Goal: Task Accomplishment & Management: Use online tool/utility

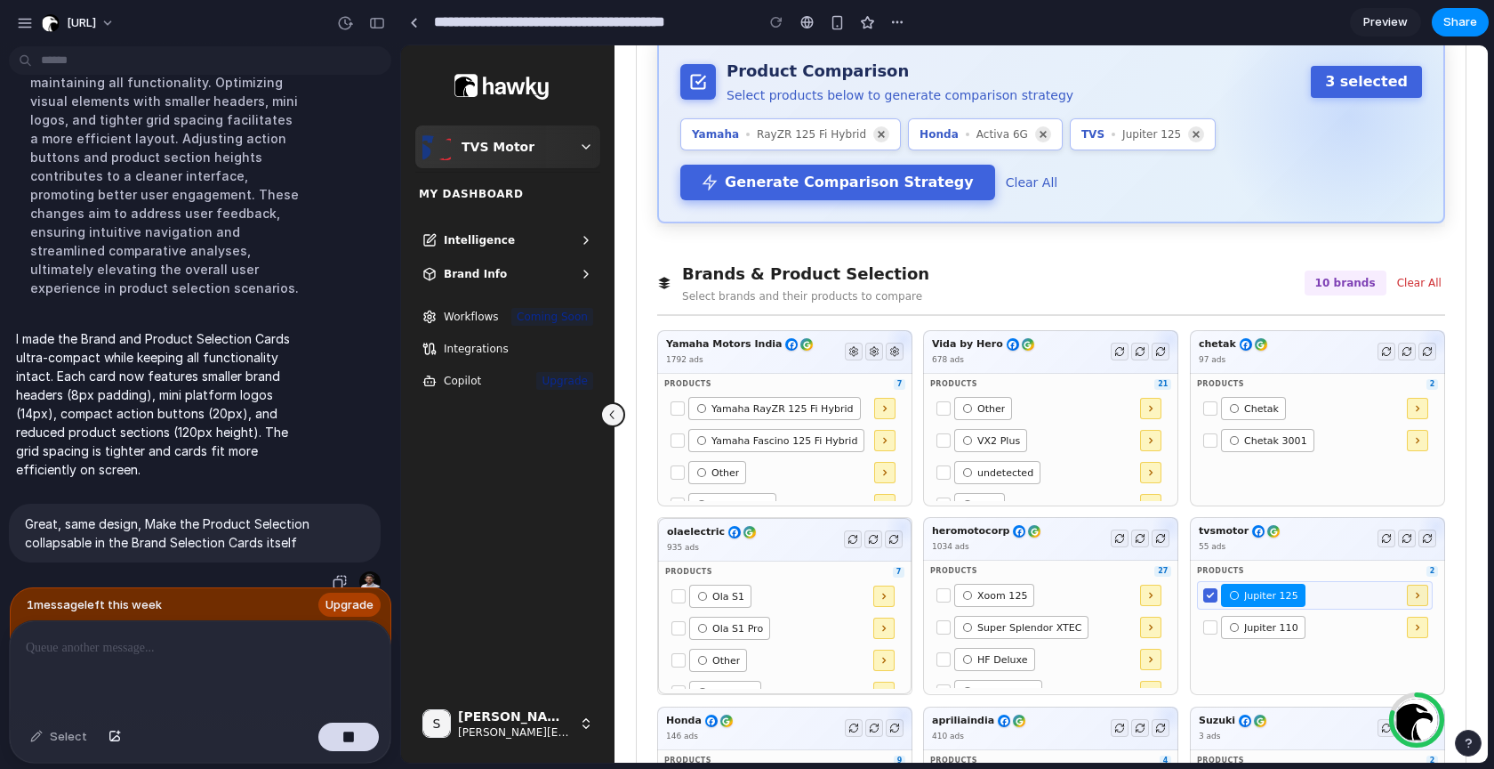
scroll to position [64, 0]
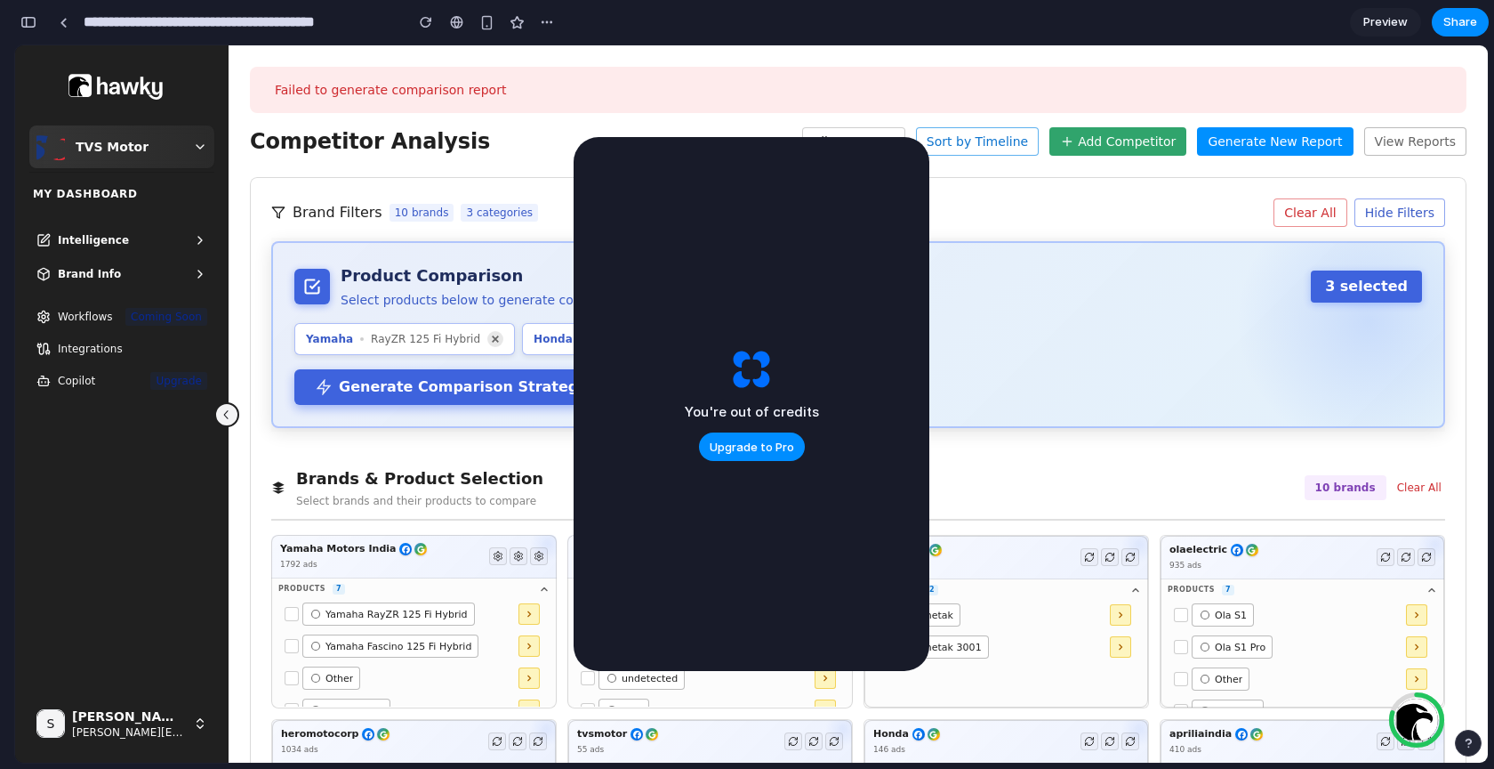
click at [946, 302] on div "Product Comparison Select products below to generate comparison strategy 3 sele…" at bounding box center [858, 286] width 1128 height 44
click at [1388, 14] on span "Preview" at bounding box center [1386, 22] width 44 height 18
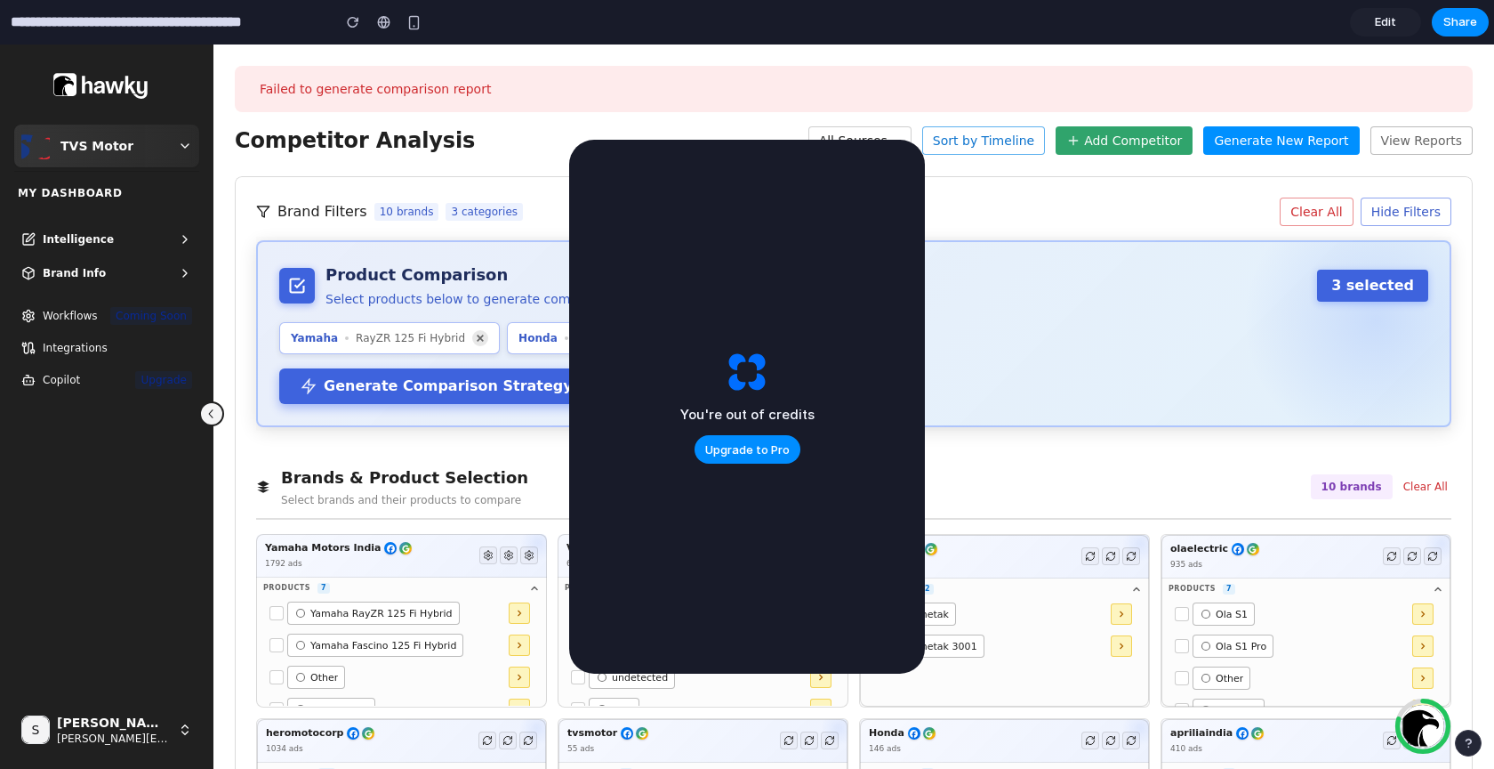
drag, startPoint x: 769, startPoint y: 329, endPoint x: 769, endPoint y: 380, distance: 50.7
click at [769, 380] on div "You're out of credits Upgrade to Pro" at bounding box center [747, 407] width 356 height 534
click at [539, 586] on button "Products 7" at bounding box center [401, 586] width 291 height 21
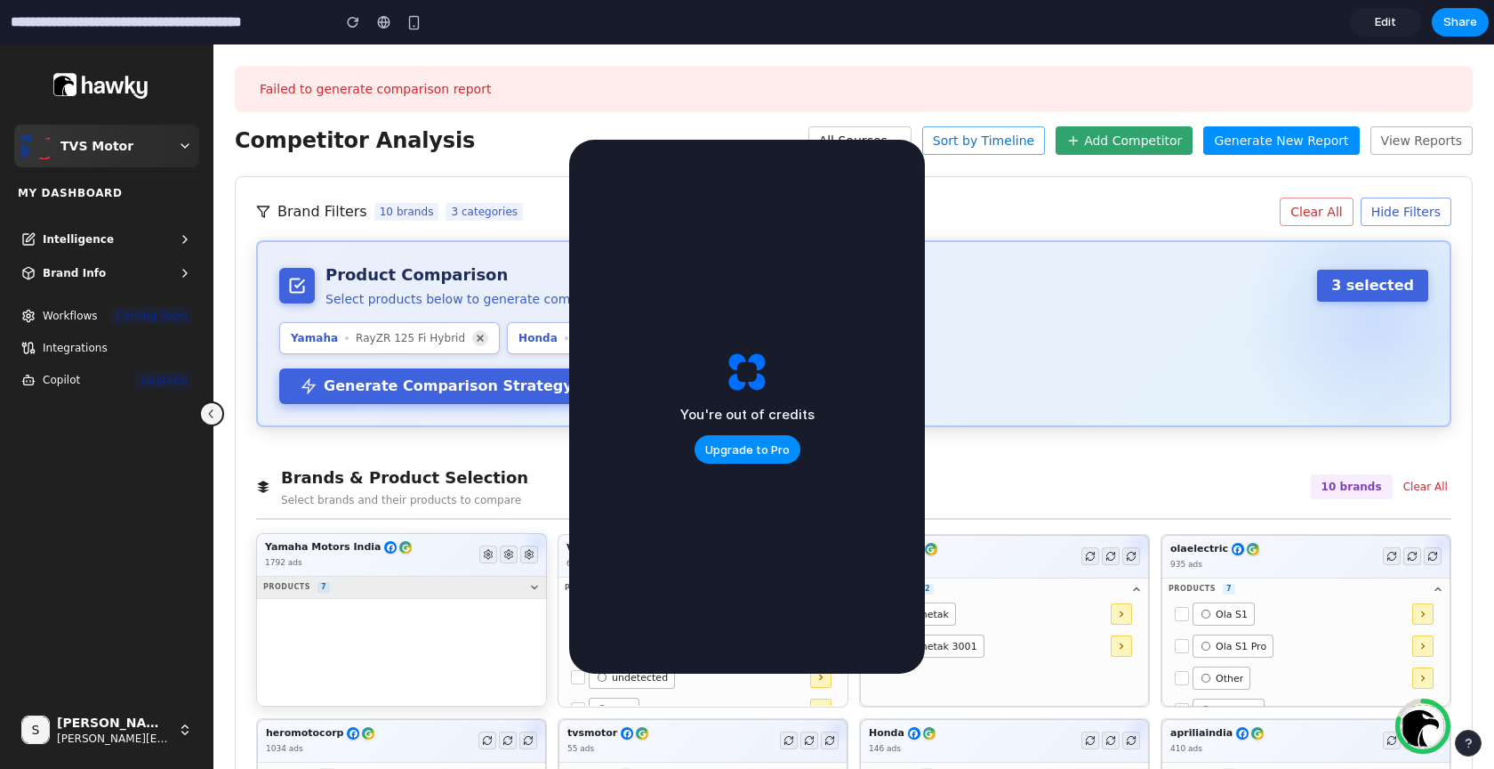
click at [535, 594] on button "Products 7" at bounding box center [401, 586] width 291 height 21
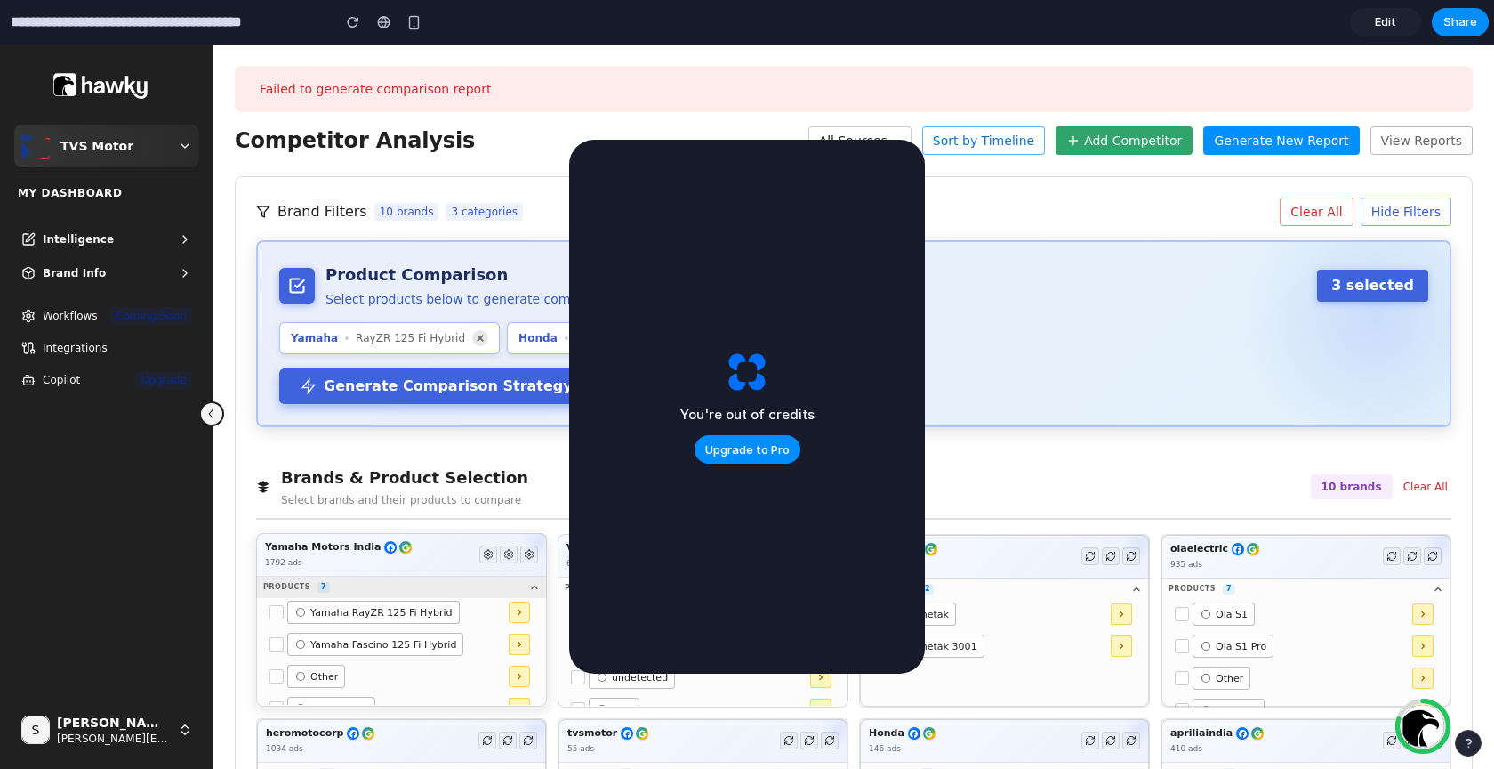
click at [535, 594] on button "Products 7" at bounding box center [401, 586] width 291 height 21
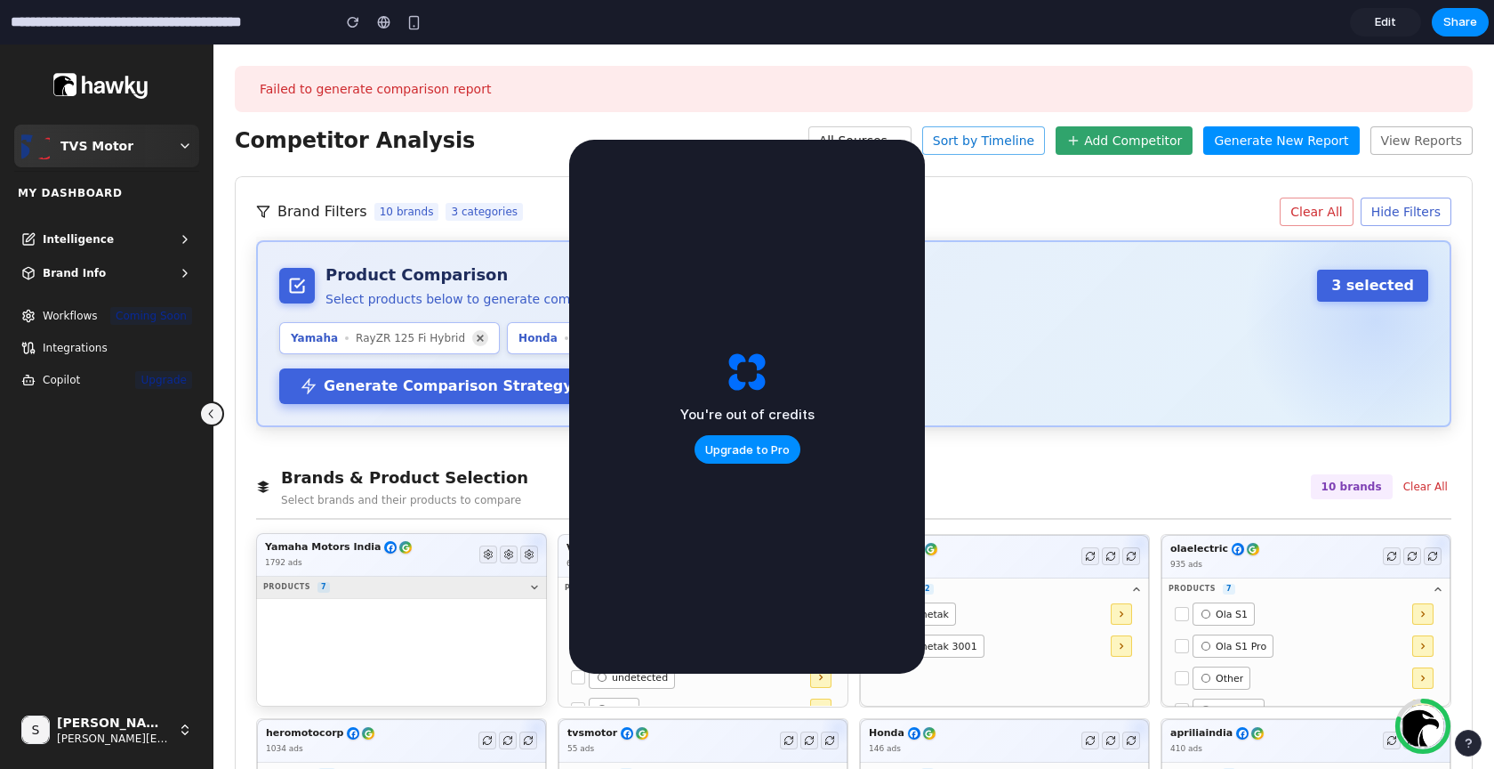
click at [535, 594] on button "Products 7" at bounding box center [401, 586] width 291 height 21
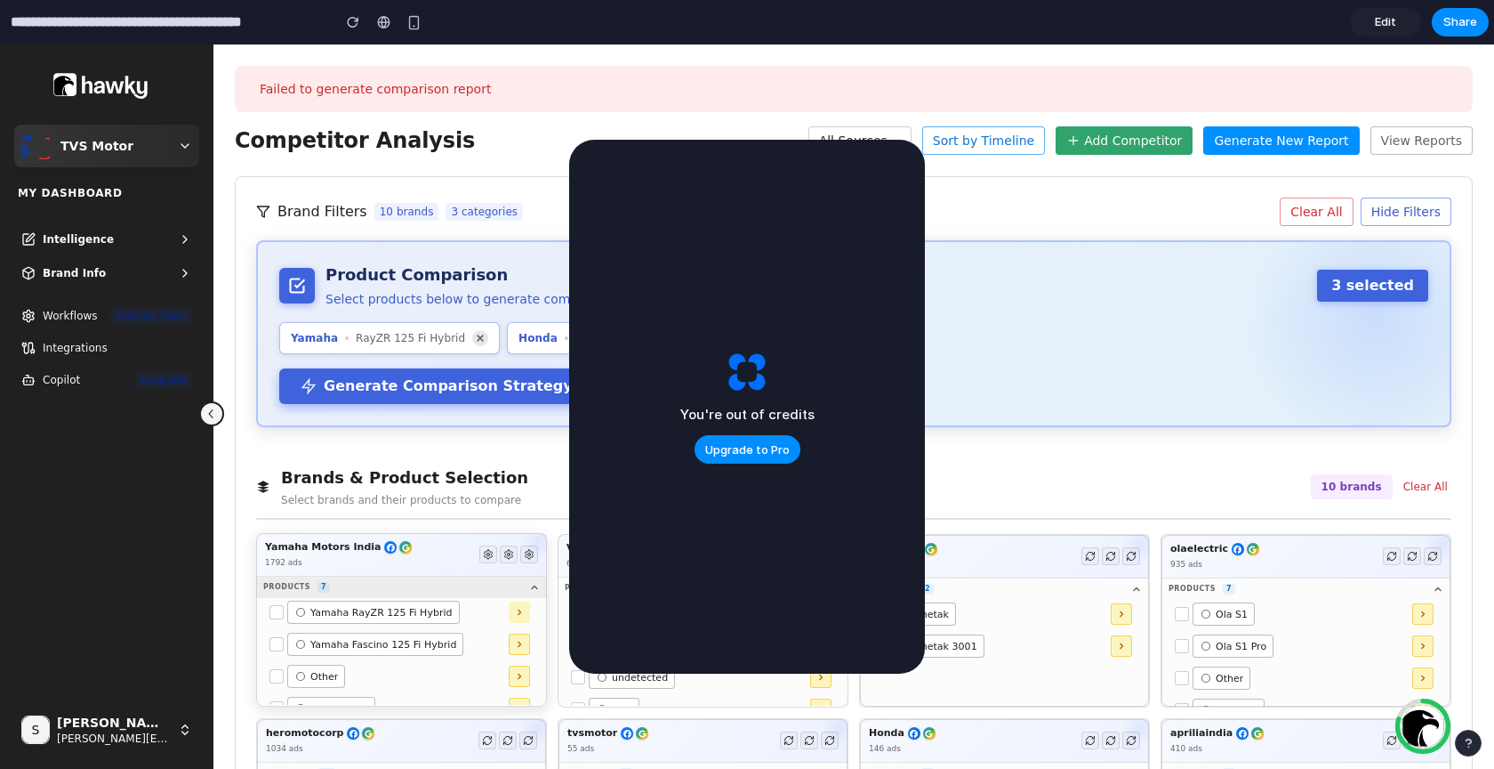
click at [535, 585] on icon at bounding box center [534, 587] width 11 height 11
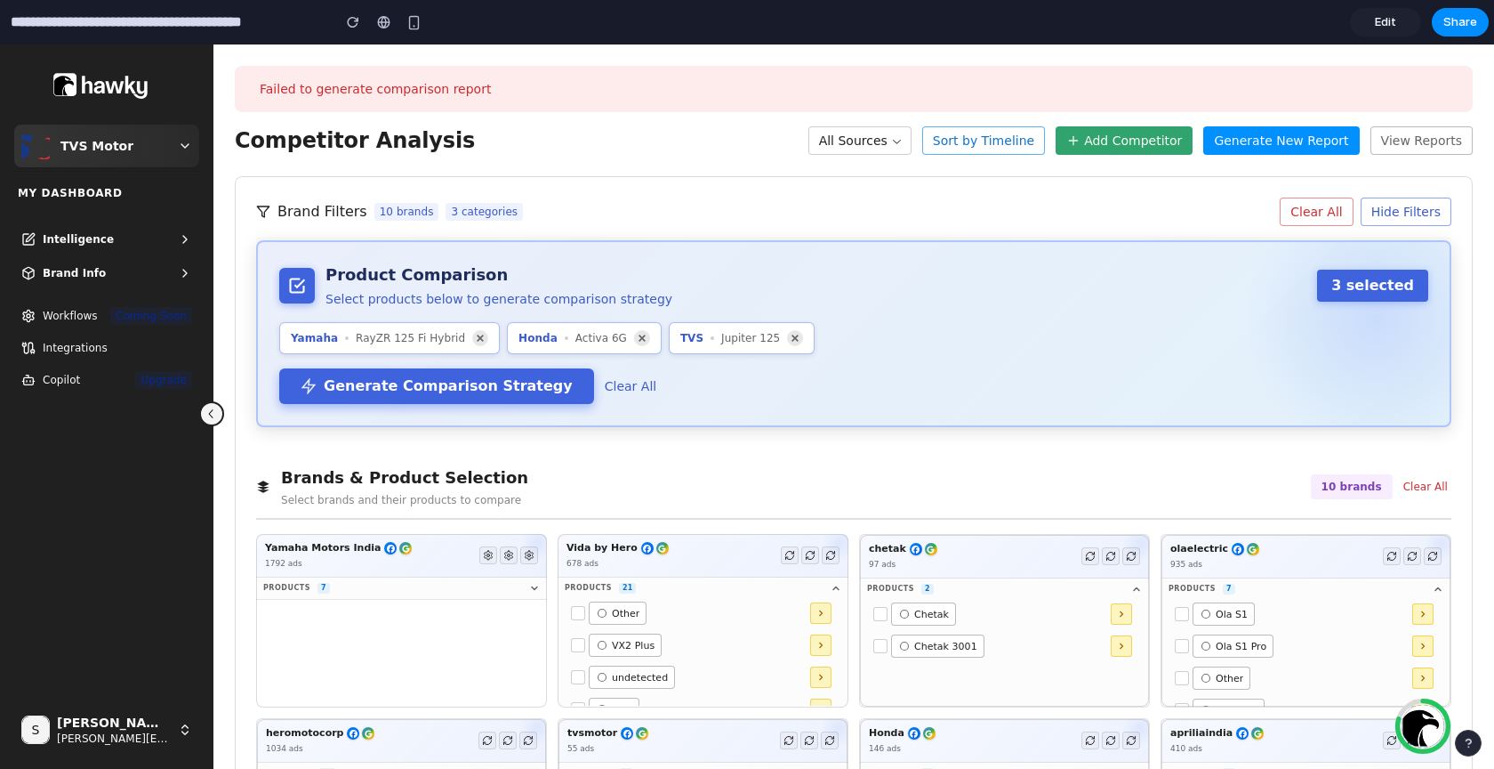
scroll to position [303, 0]
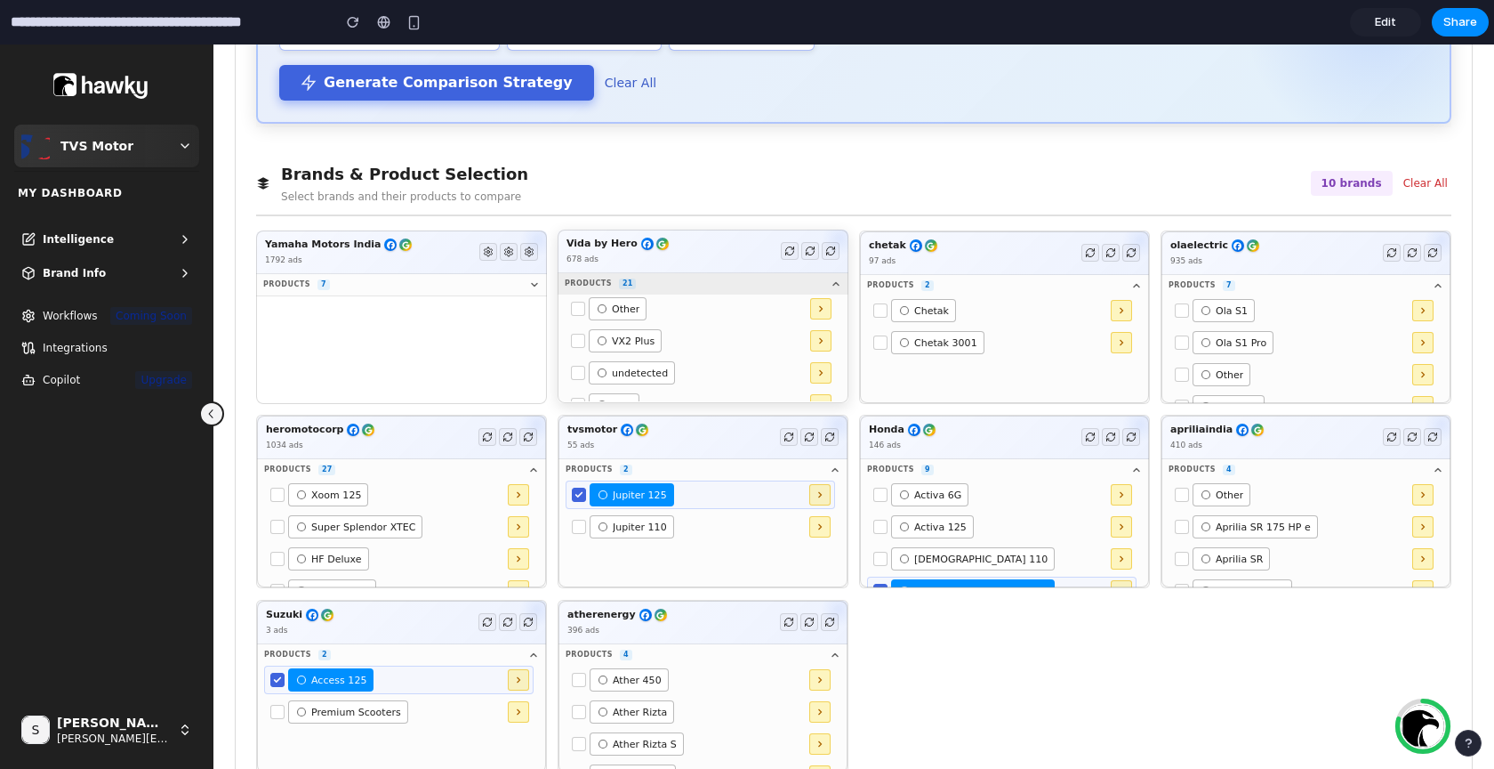
click at [836, 288] on icon at bounding box center [836, 283] width 11 height 11
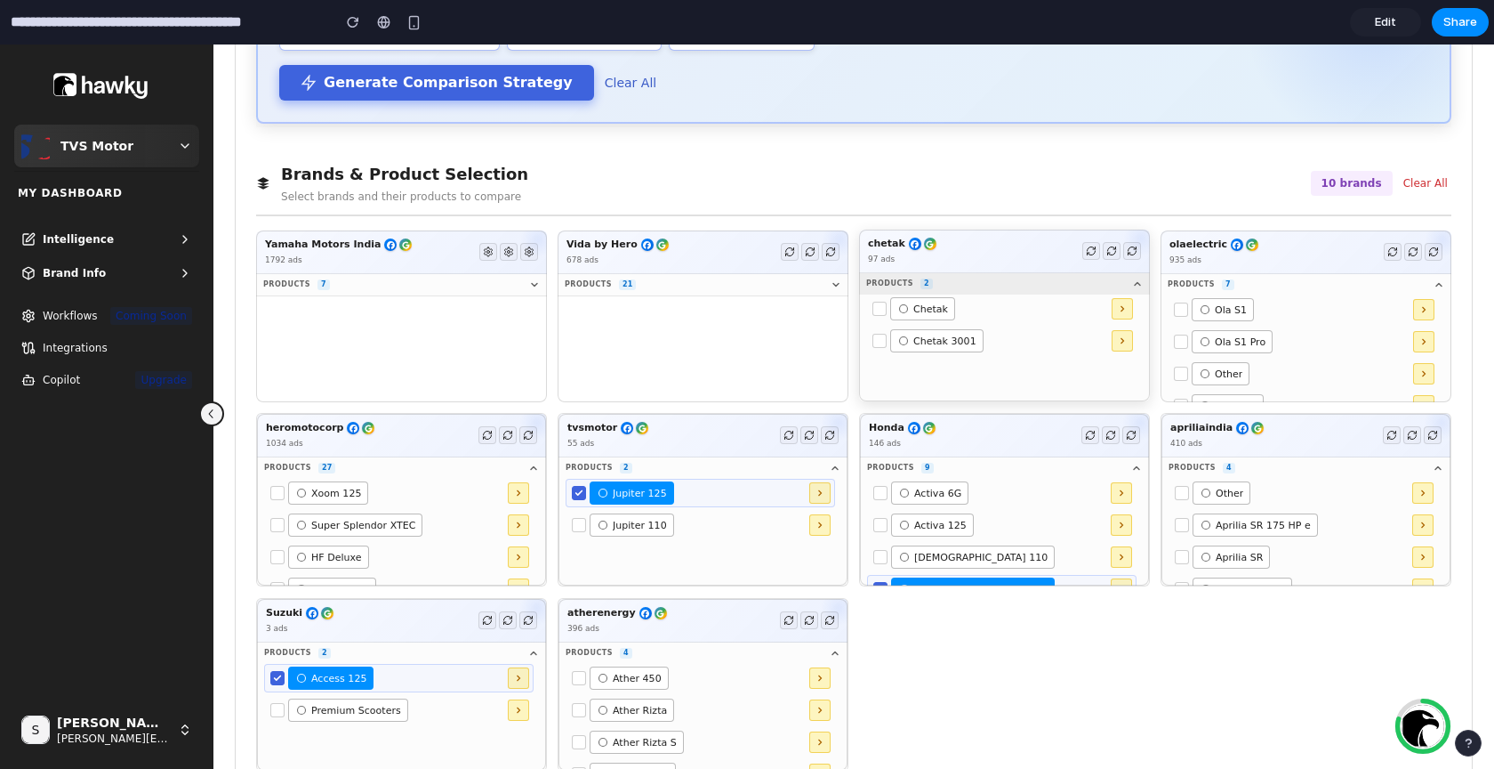
click at [1138, 286] on icon at bounding box center [1137, 284] width 5 height 3
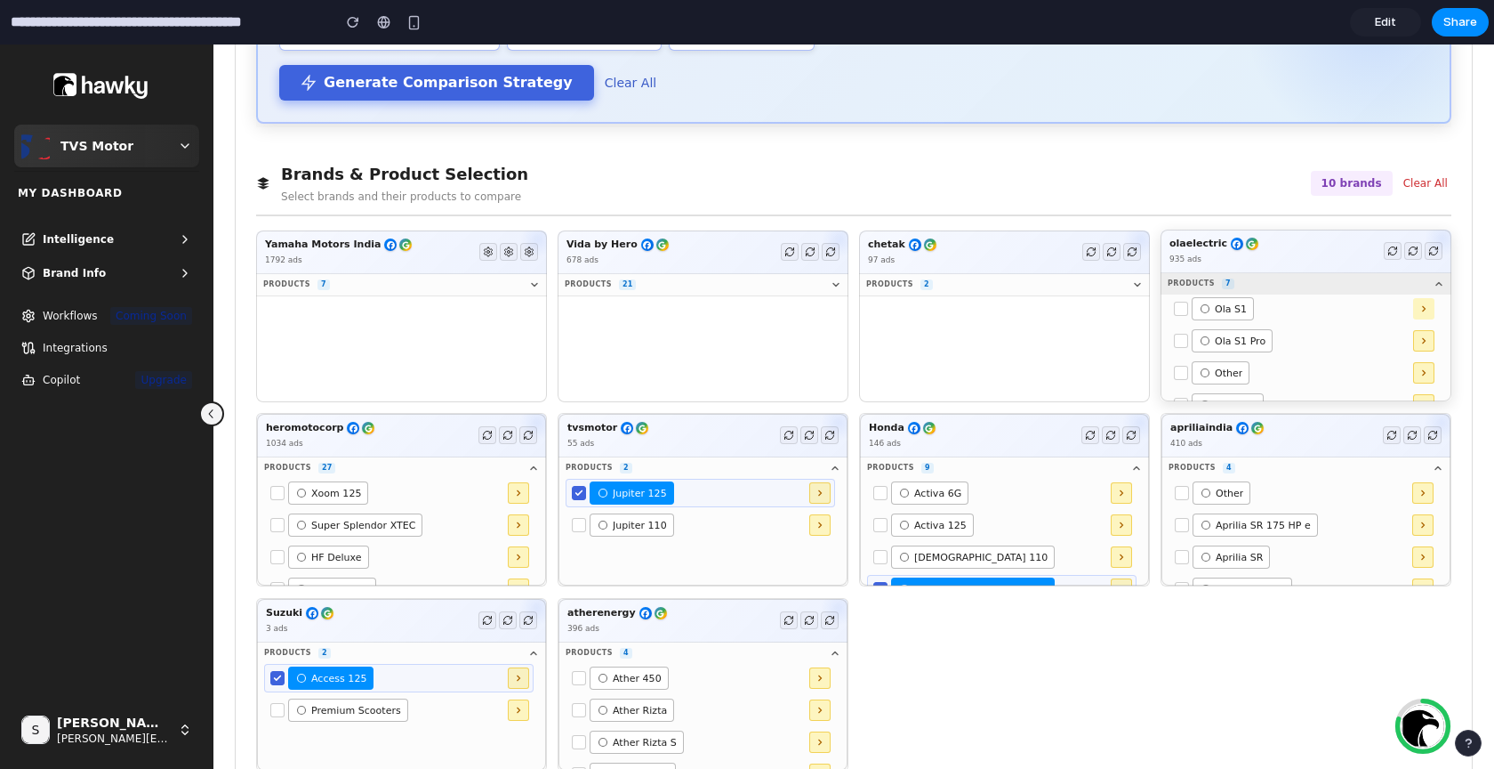
click at [1431, 284] on button "Products 7" at bounding box center [1306, 283] width 291 height 21
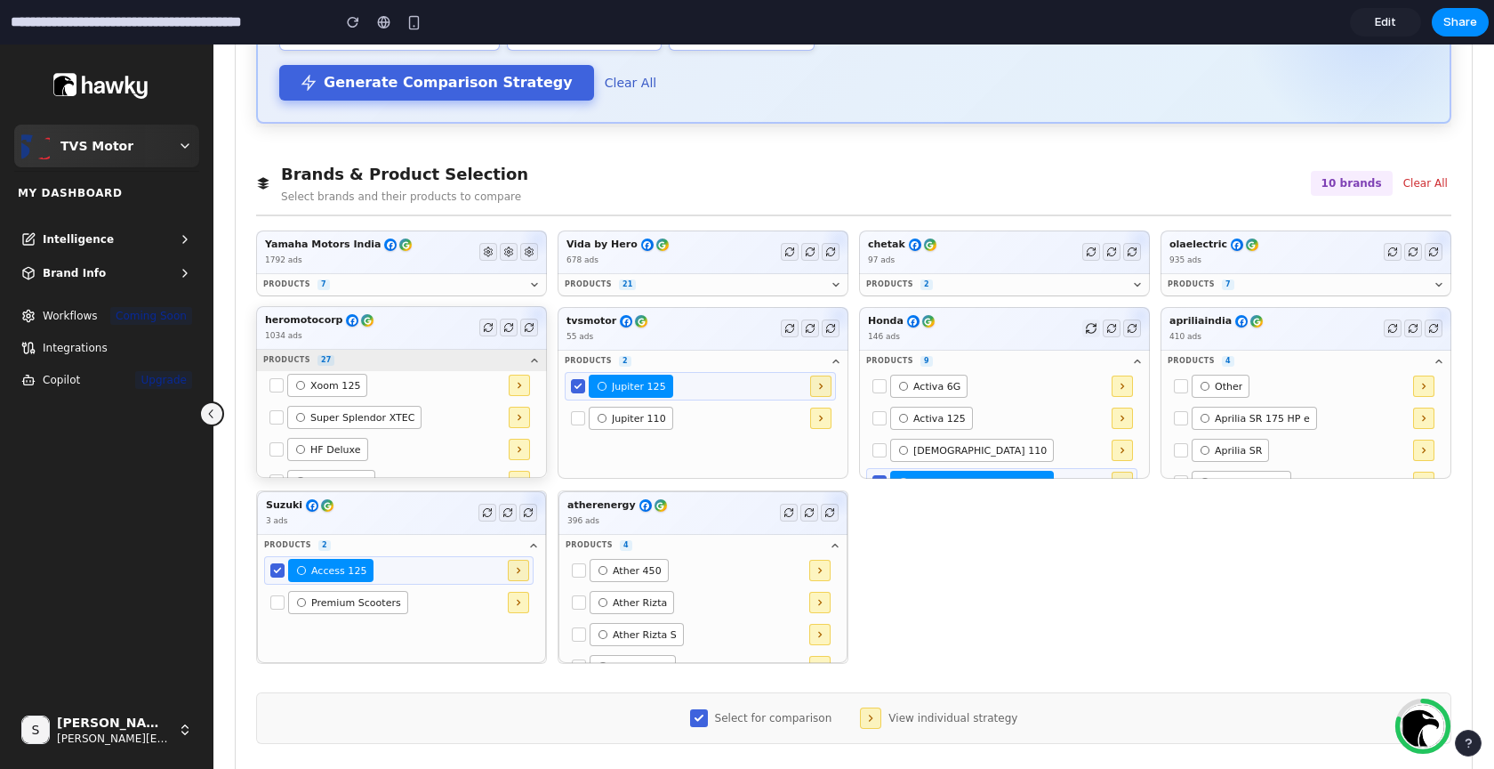
click at [529, 366] on icon at bounding box center [534, 361] width 11 height 11
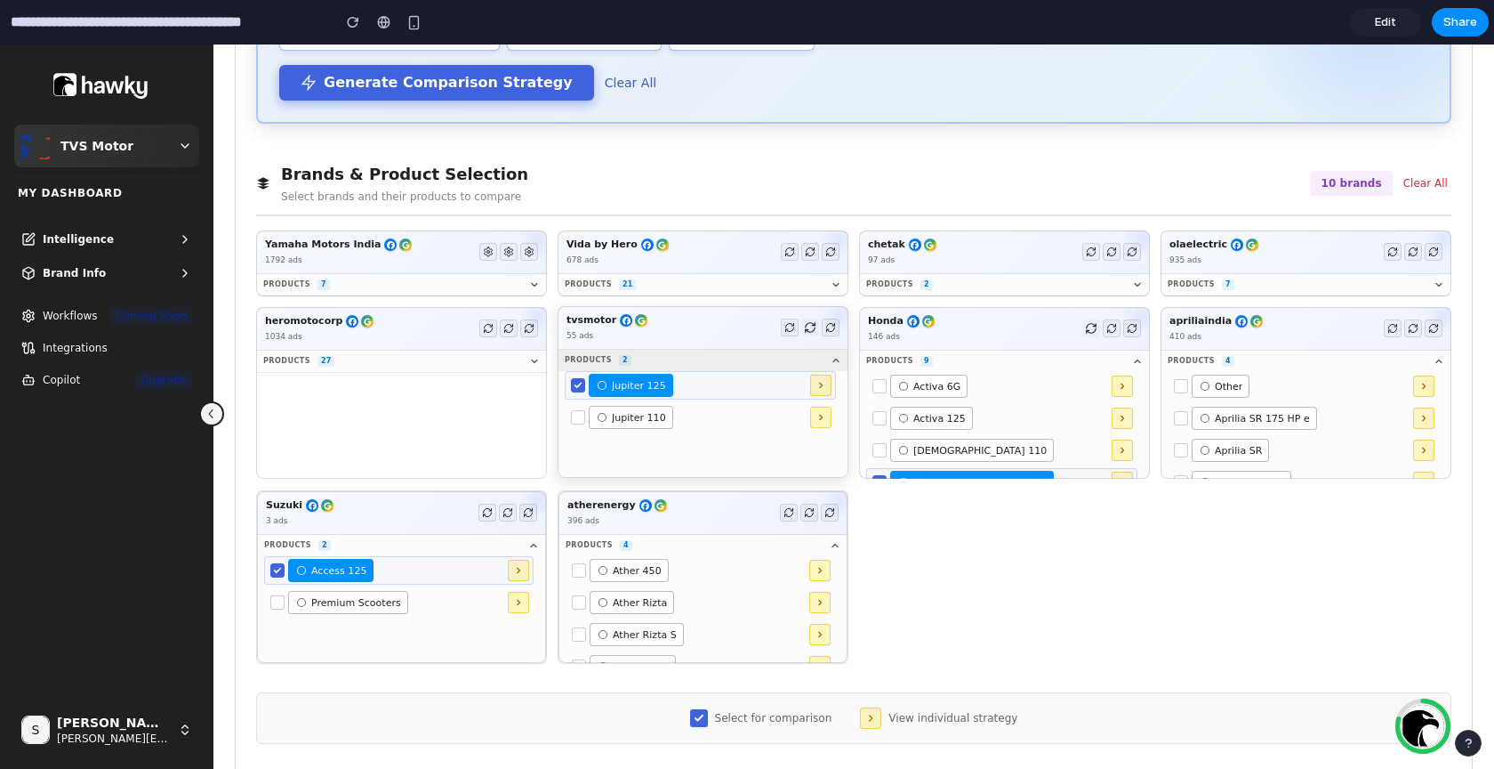
click at [842, 366] on button "Products 2" at bounding box center [703, 360] width 291 height 21
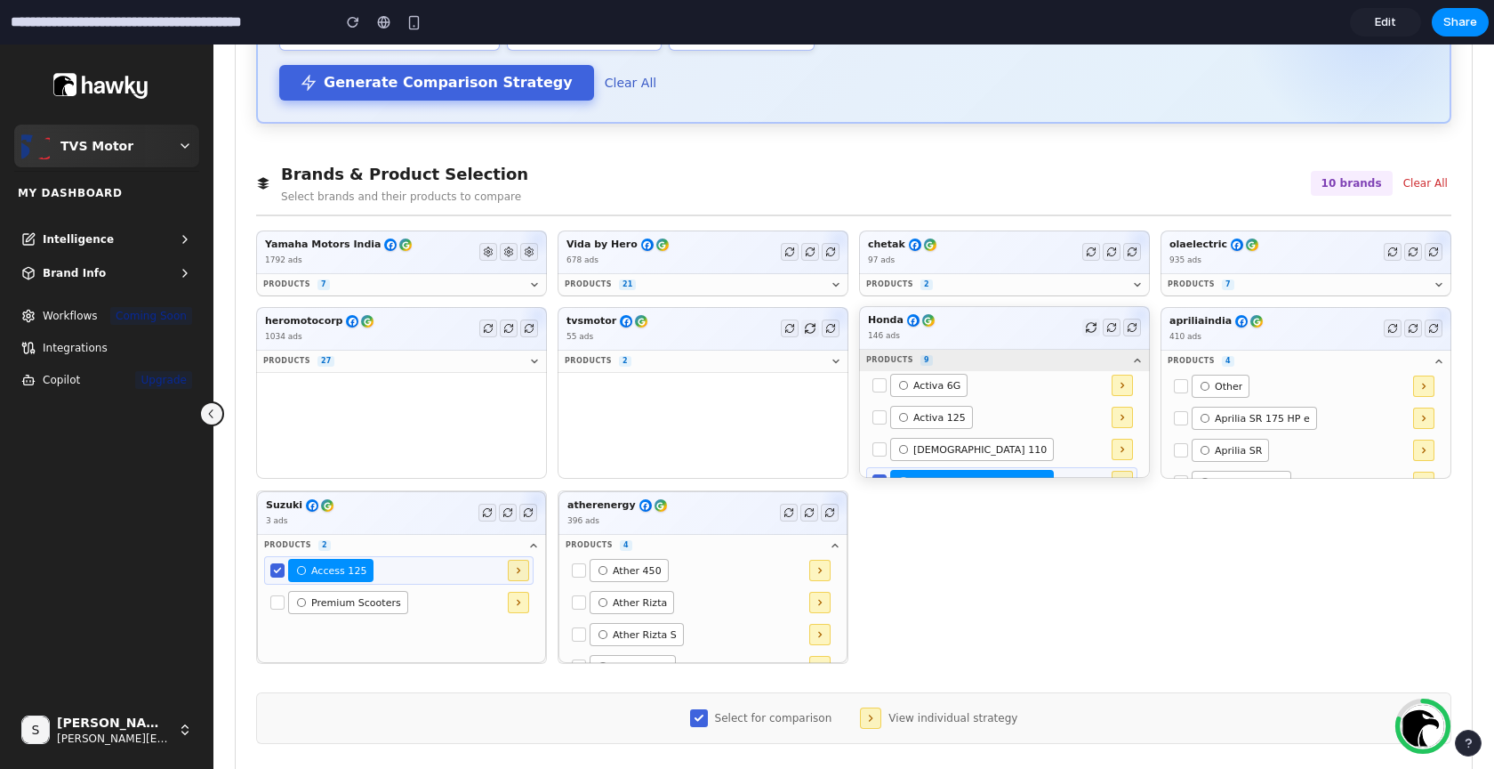
click at [1133, 361] on icon at bounding box center [1137, 361] width 11 height 11
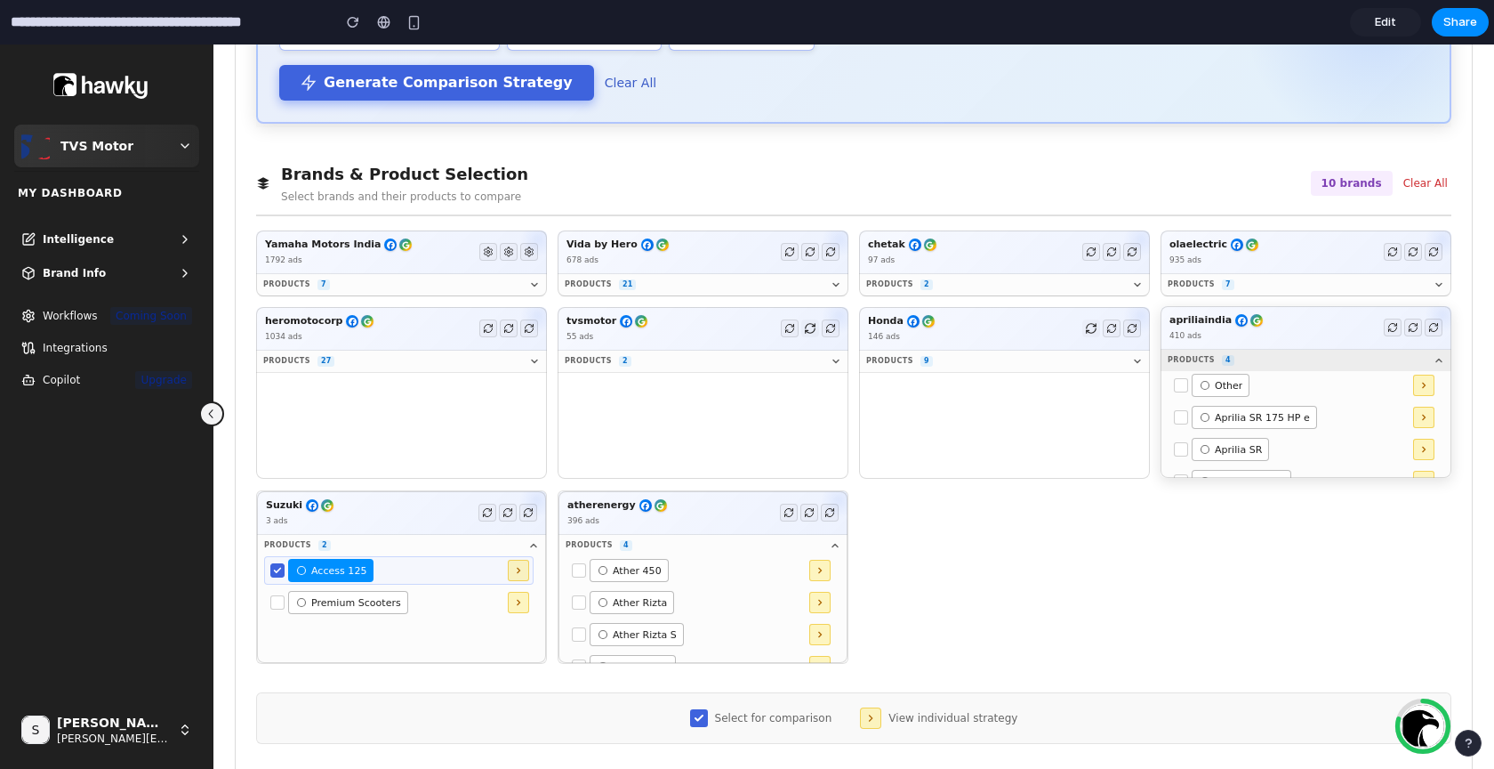
click at [1435, 364] on icon at bounding box center [1439, 361] width 11 height 11
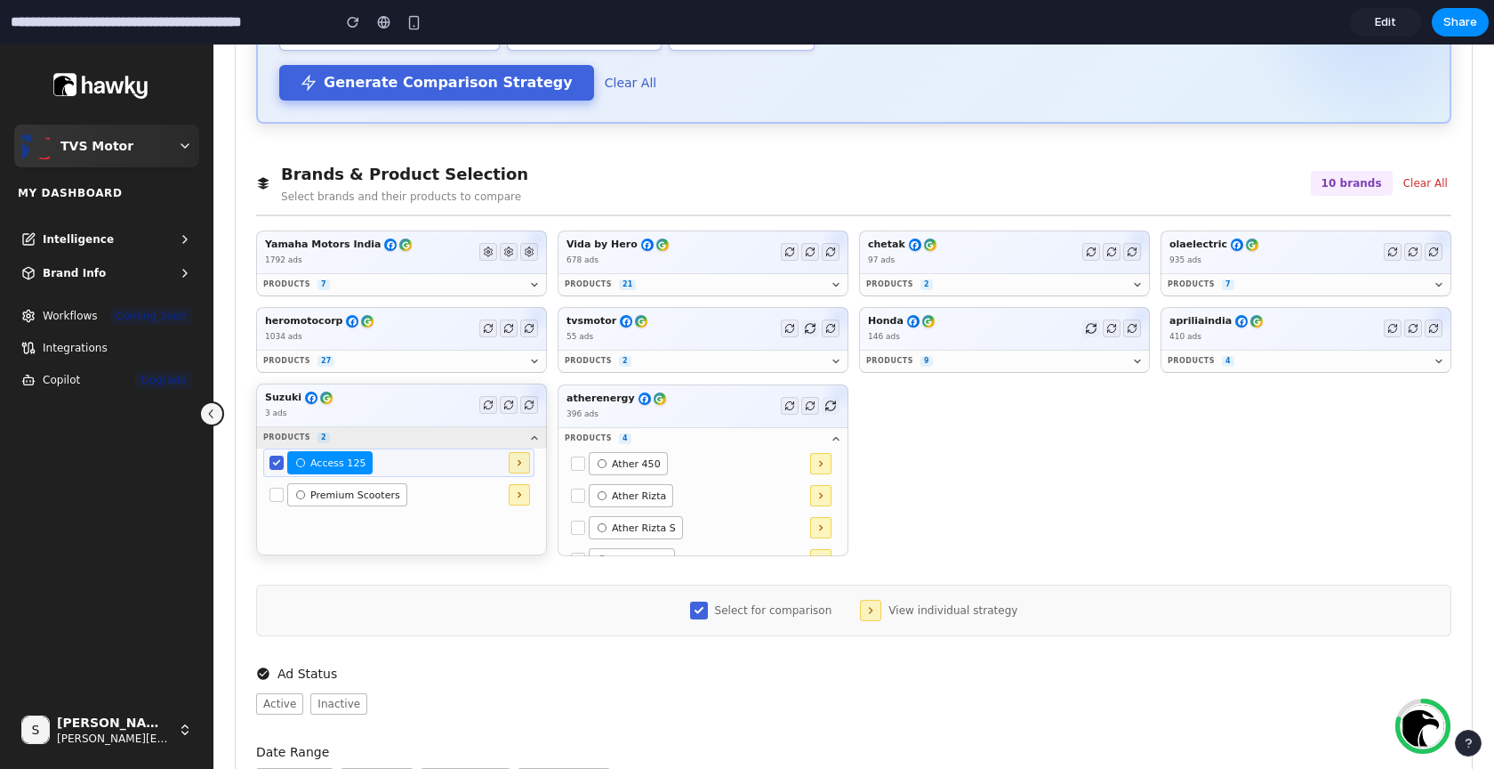
click at [536, 443] on icon at bounding box center [534, 437] width 11 height 11
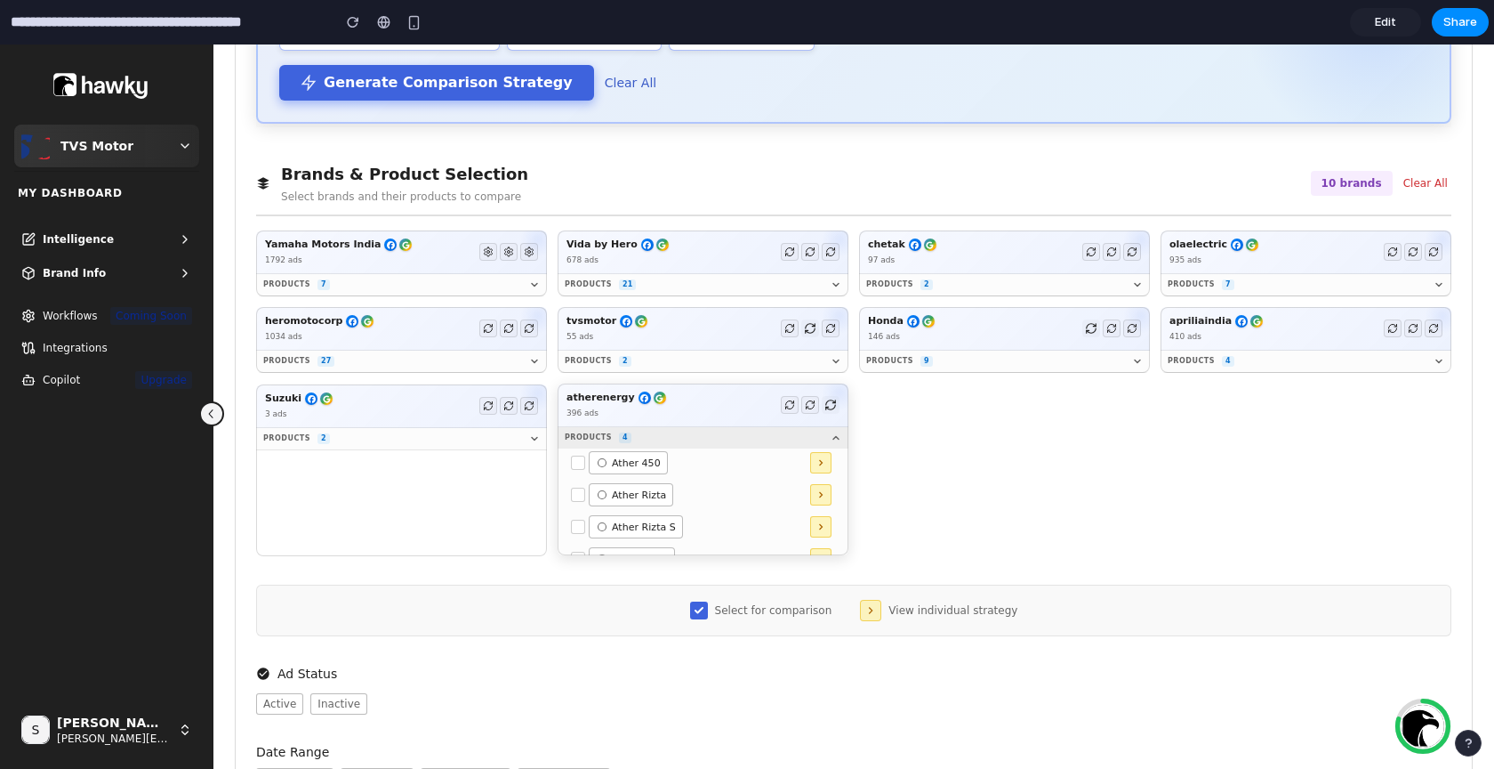
click at [833, 443] on icon at bounding box center [836, 437] width 11 height 11
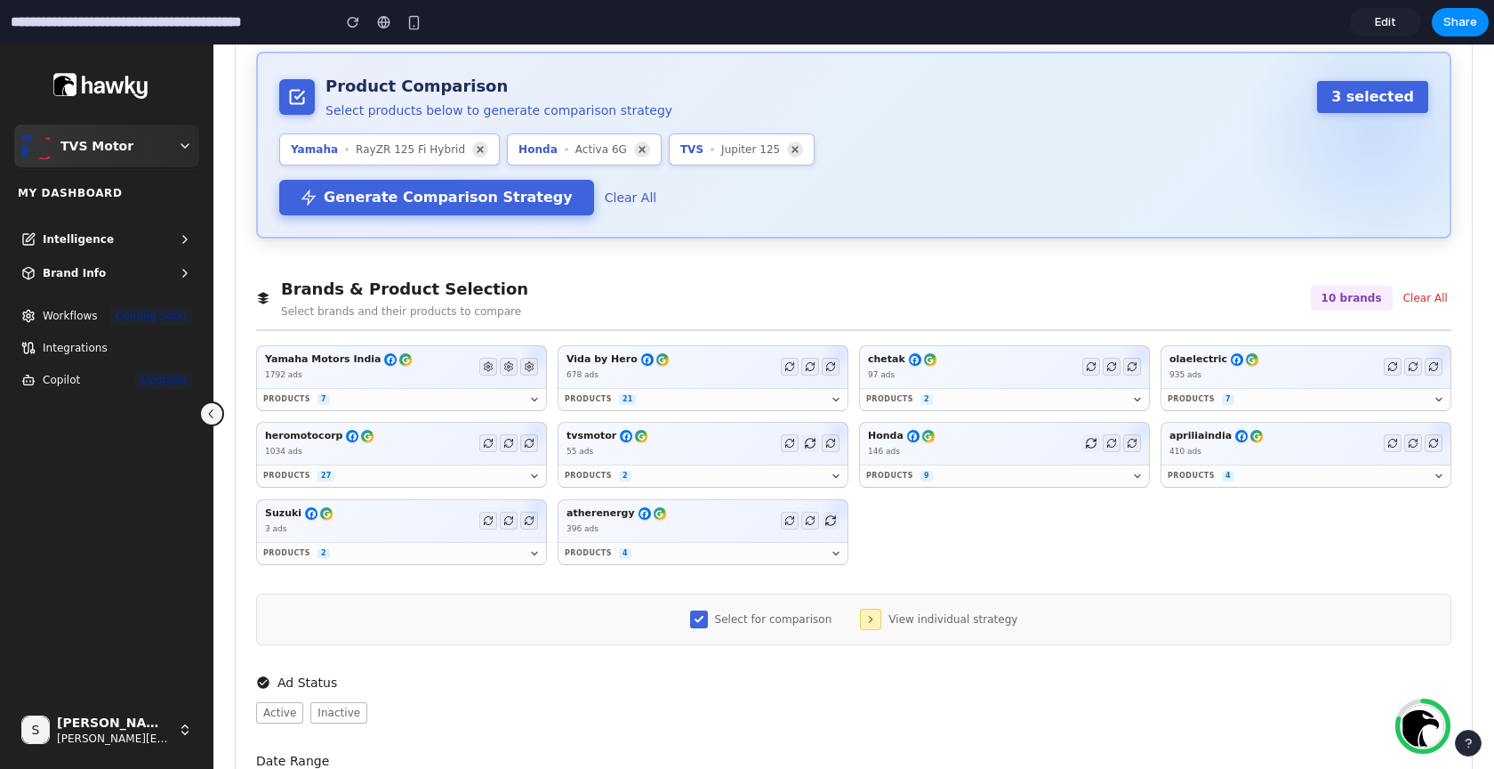
scroll to position [179, 0]
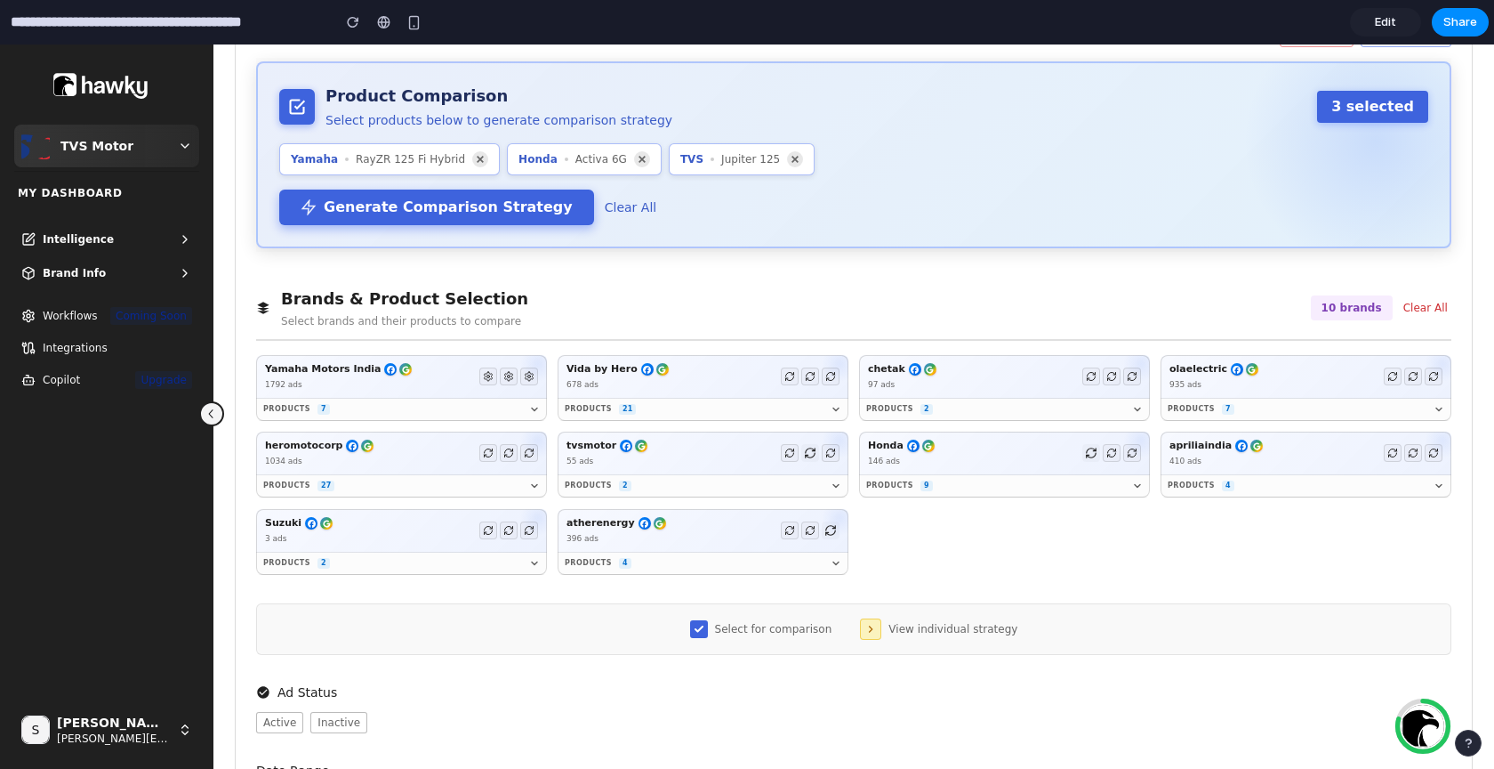
click at [607, 207] on button "Clear All" at bounding box center [631, 207] width 66 height 25
click at [709, 294] on div "Brands & Product Selection Select brands and their products to compare 10 brand…" at bounding box center [854, 313] width 1196 height 53
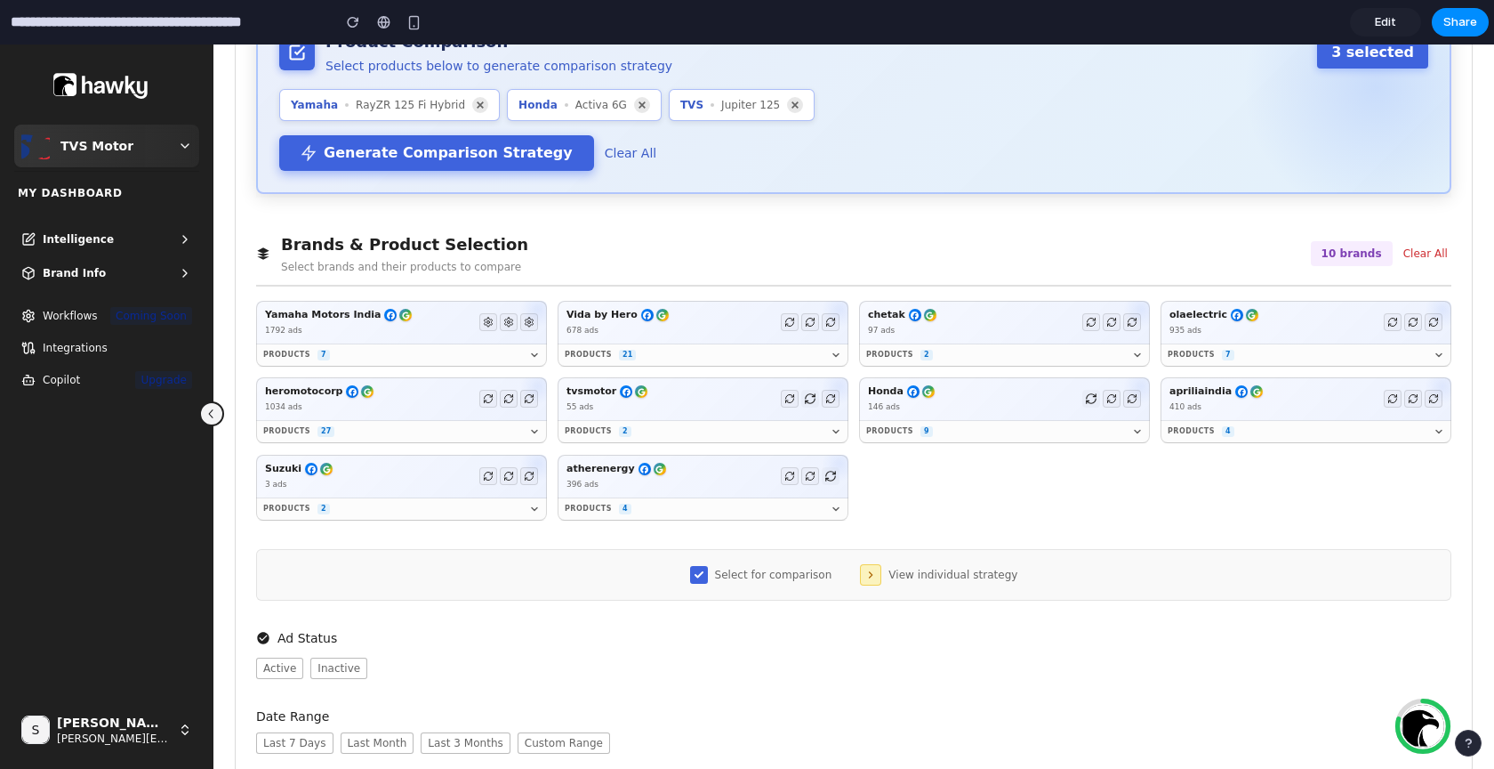
scroll to position [270, 0]
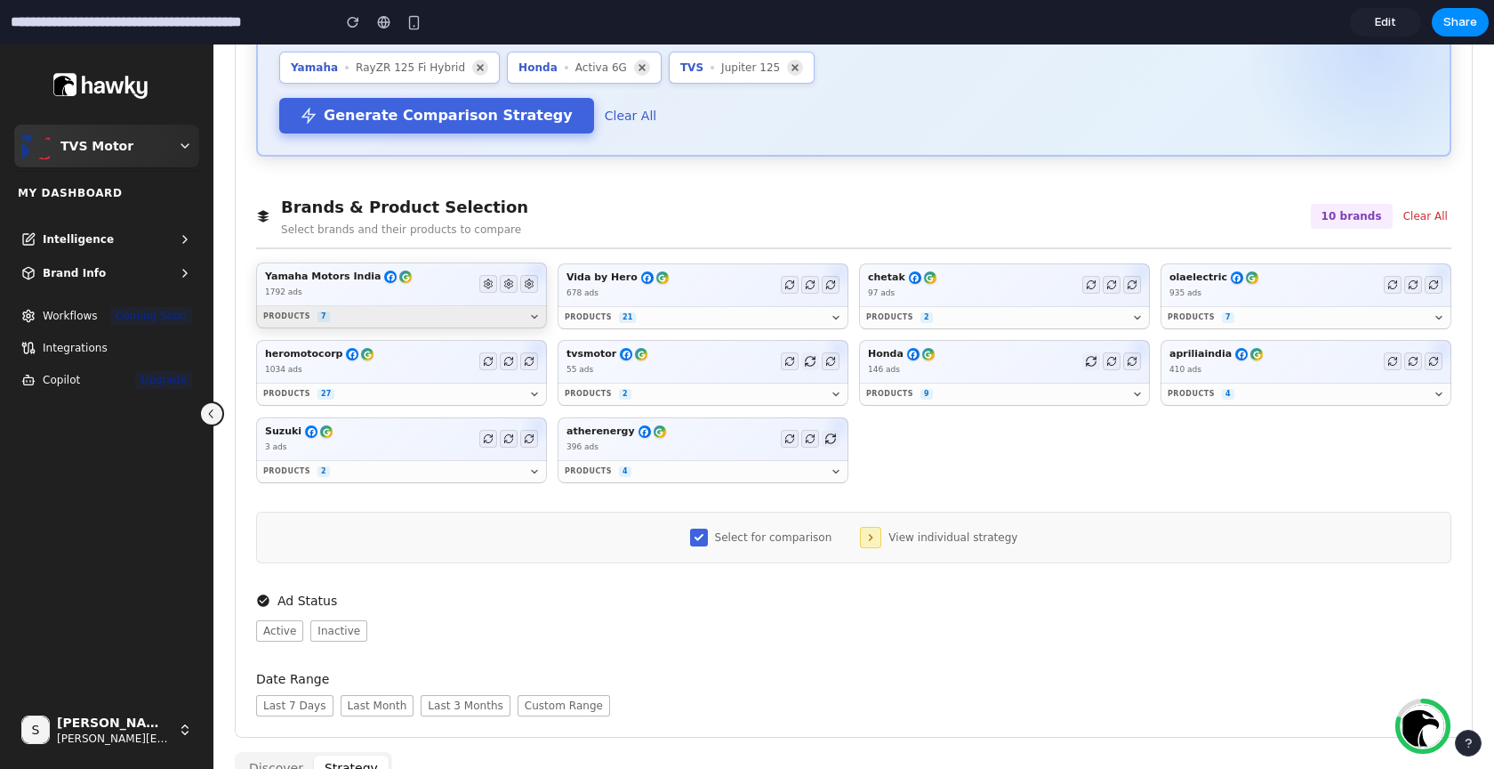
click at [532, 318] on icon at bounding box center [534, 317] width 5 height 3
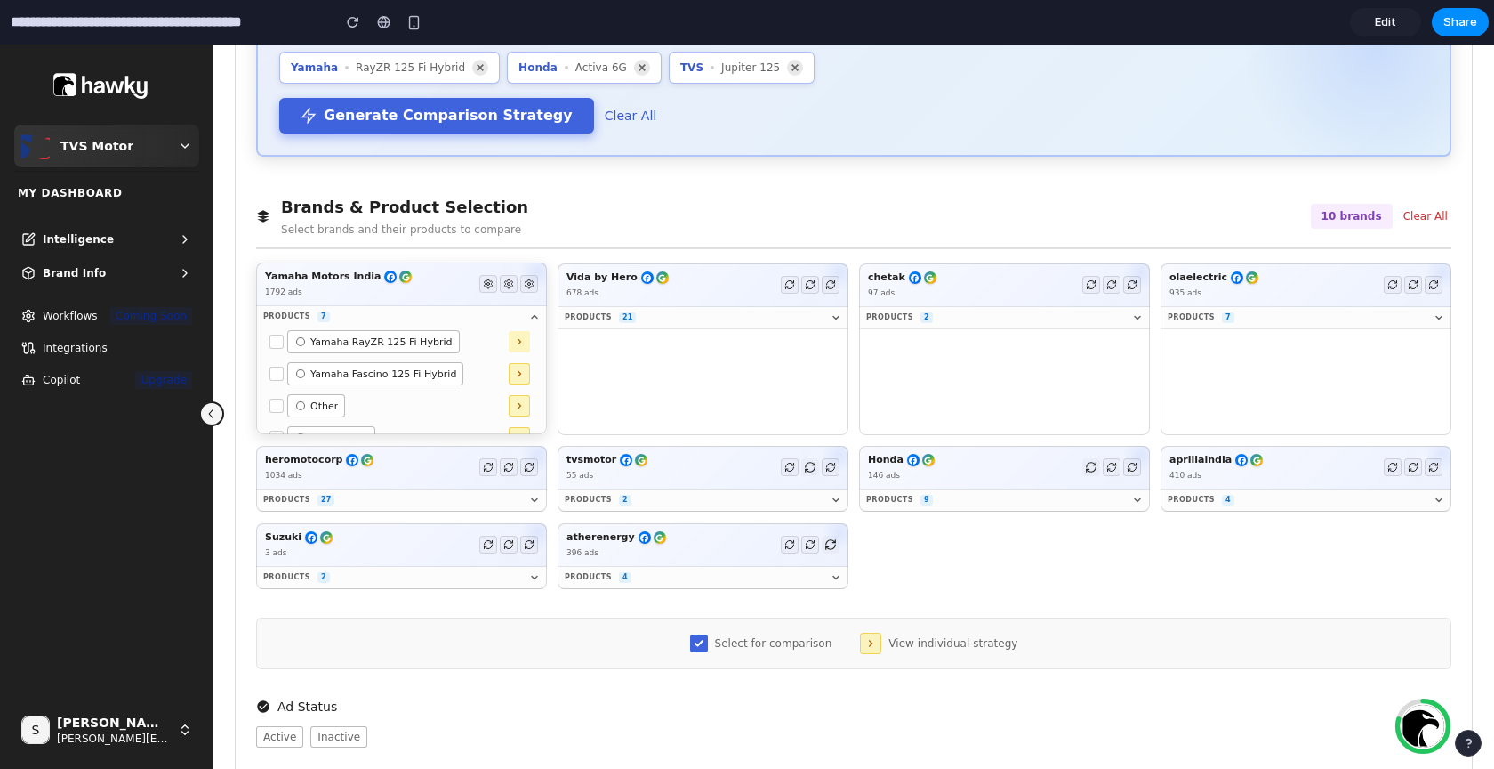
scroll to position [52, 0]
click at [344, 385] on span "FZ-S Hybrid" at bounding box center [339, 387] width 58 height 12
click at [363, 384] on span "FZ-S Hybrid" at bounding box center [339, 387] width 58 height 12
click at [278, 374] on button at bounding box center [277, 373] width 14 height 14
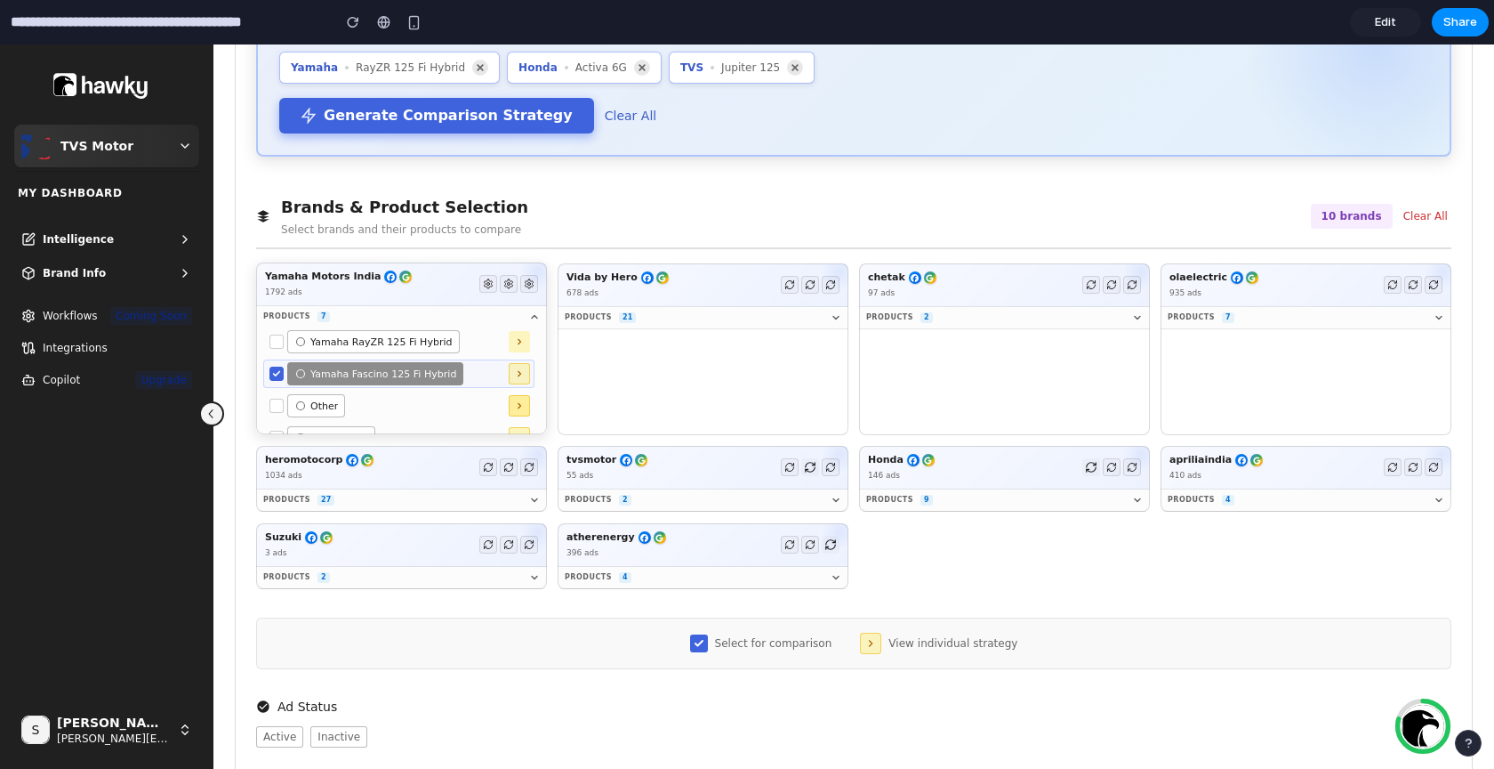
click at [277, 404] on button at bounding box center [277, 406] width 14 height 14
click at [278, 370] on button at bounding box center [277, 373] width 14 height 14
click at [280, 407] on icon at bounding box center [276, 405] width 9 height 9
click at [278, 424] on button at bounding box center [277, 420] width 14 height 14
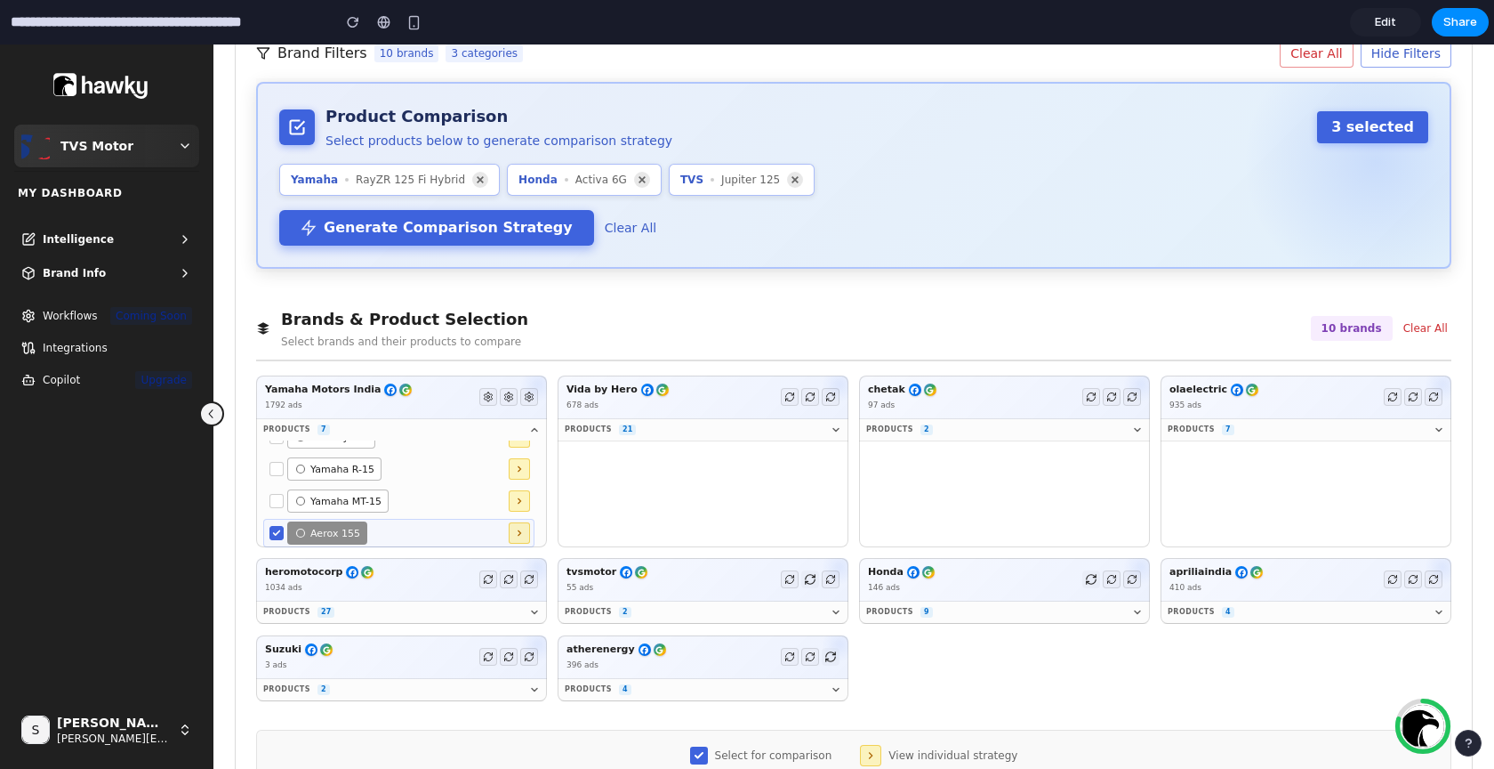
scroll to position [217, 0]
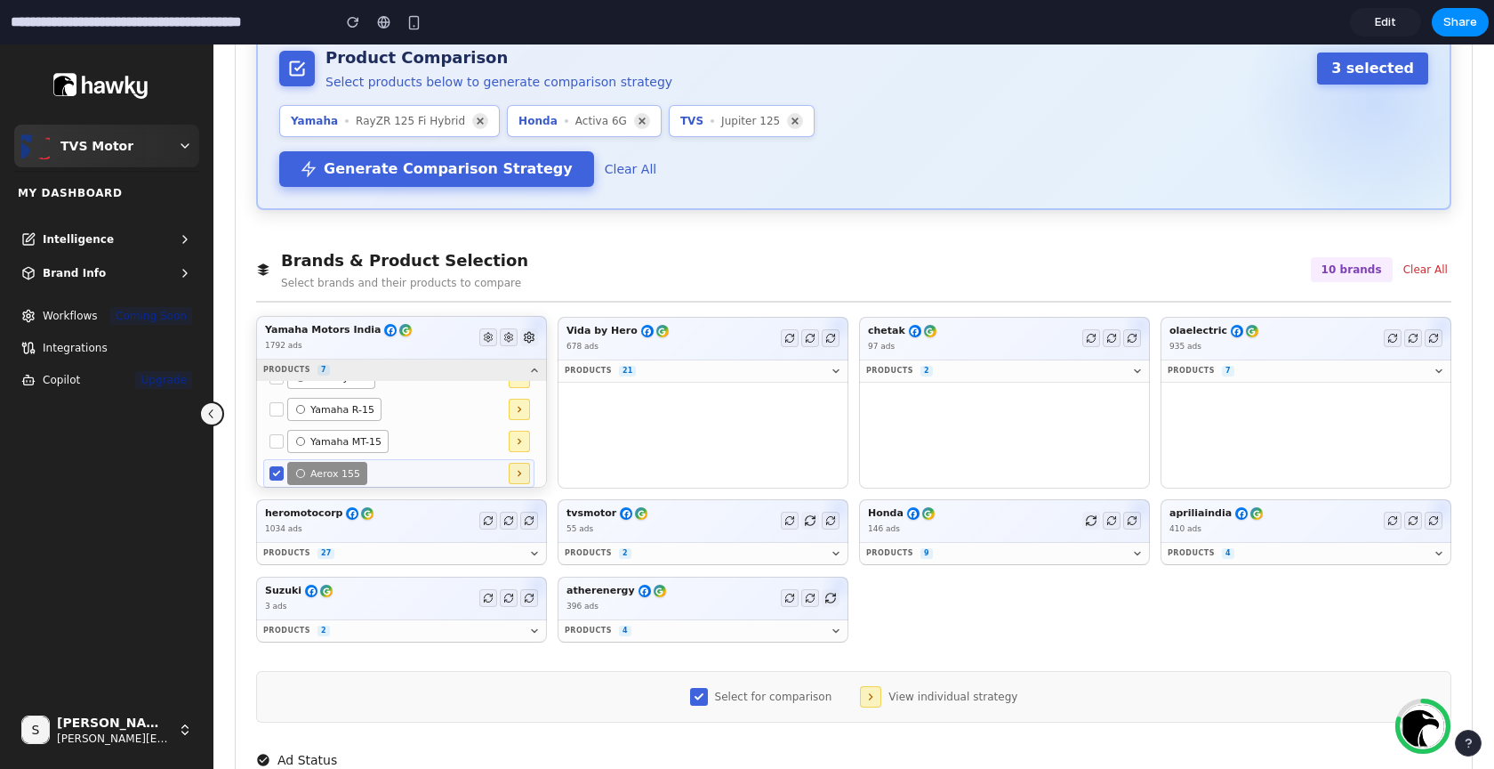
click at [536, 372] on icon at bounding box center [534, 370] width 11 height 11
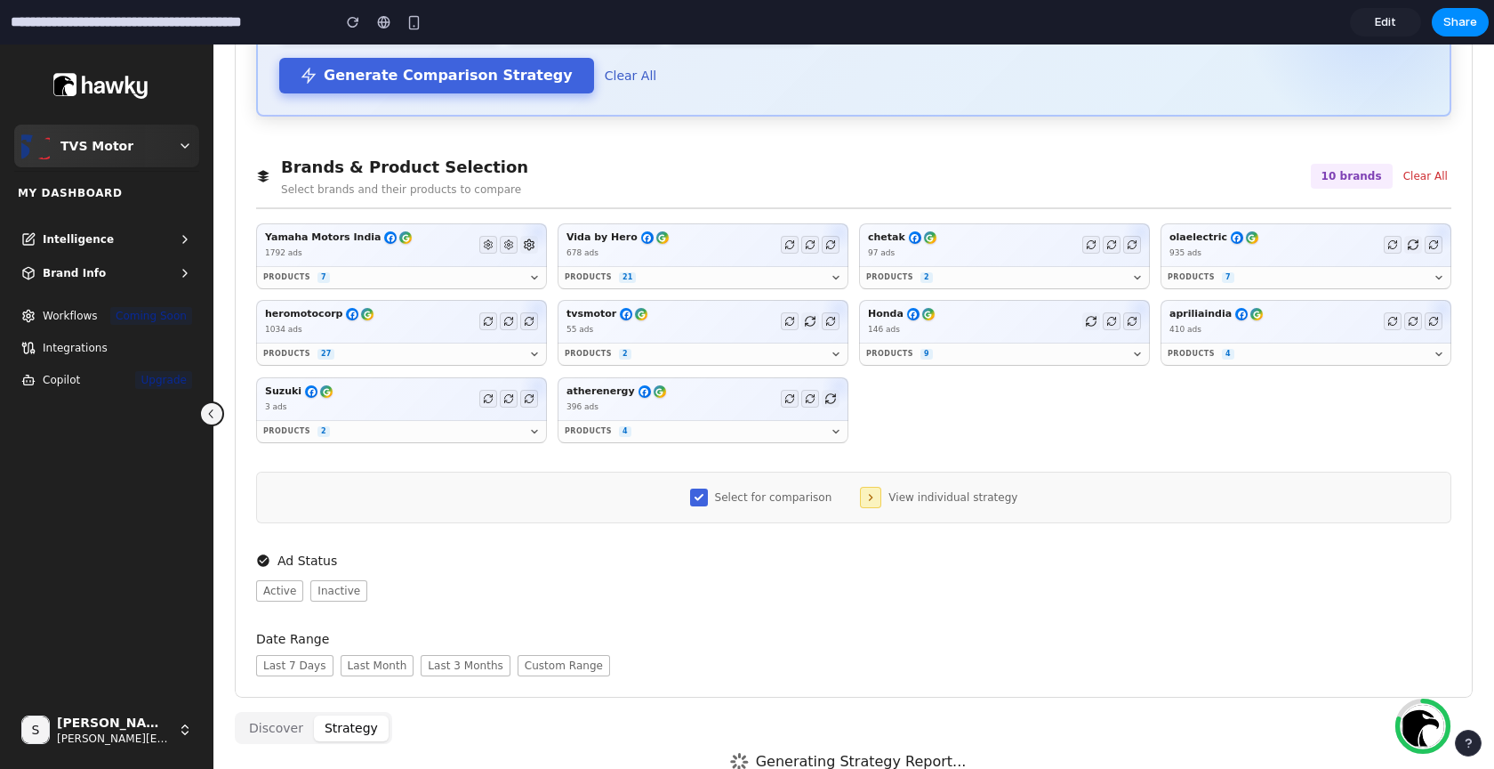
scroll to position [298, 0]
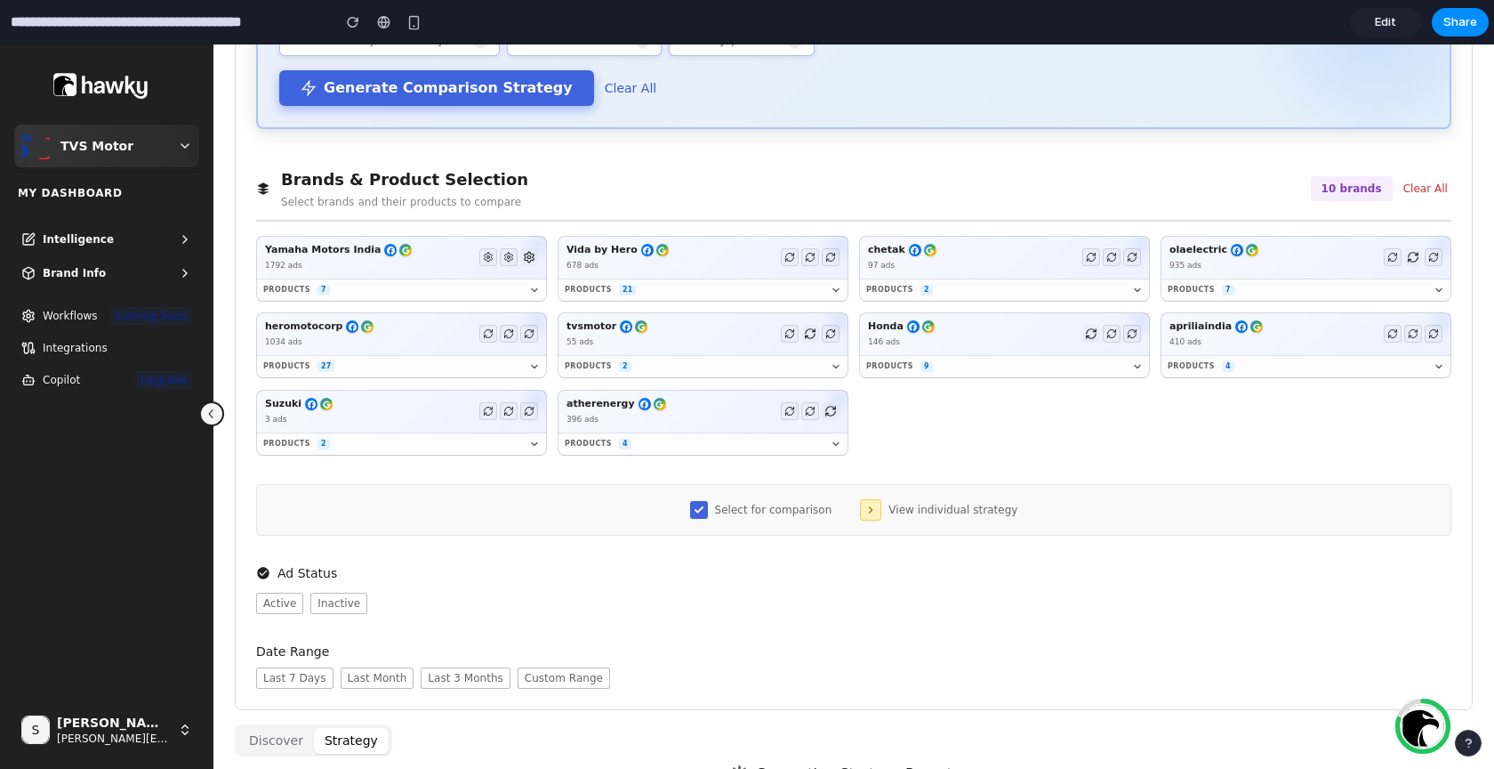
click at [932, 441] on div "Yamaha Motors India 1792 ads Products 7 Yamaha RayZR 125 Fi Hybrid Yamaha Fasci…" at bounding box center [854, 346] width 1196 height 220
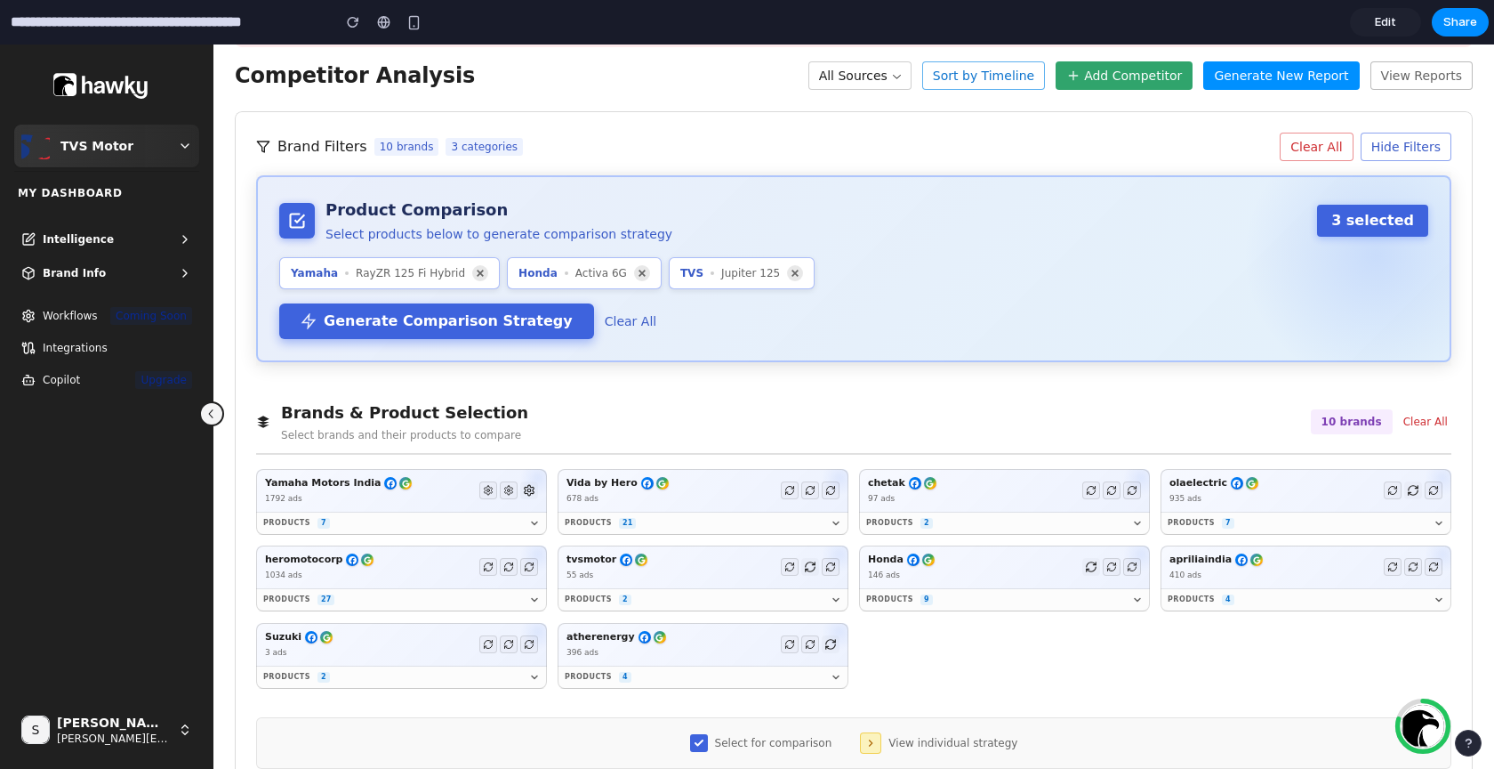
scroll to position [342, 0]
